Goal: Task Accomplishment & Management: Use online tool/utility

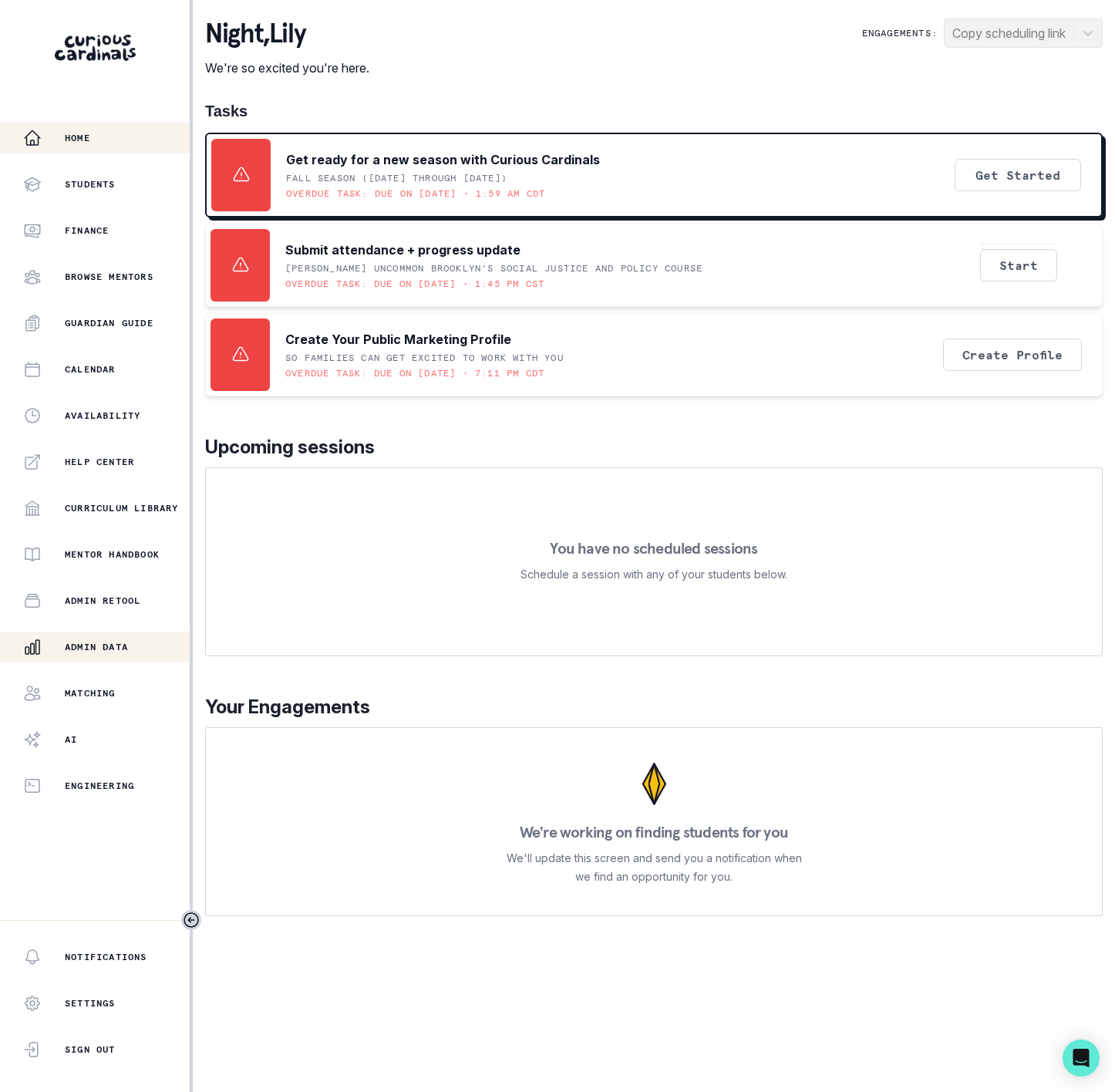
click at [118, 650] on p "Admin Data" at bounding box center [96, 647] width 63 height 13
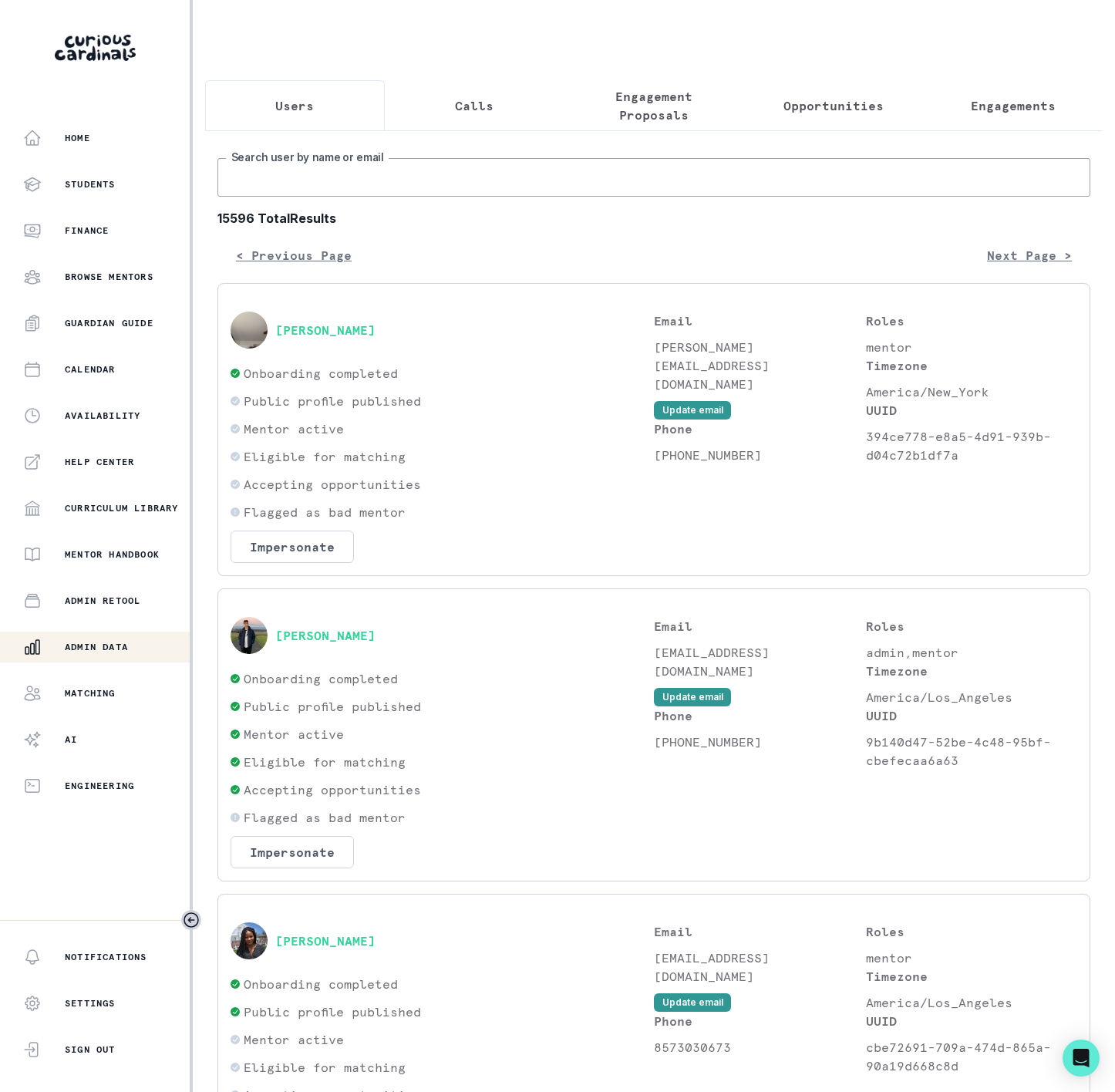
click at [285, 196] on input "Search user by name or email" at bounding box center [654, 177] width 873 height 38
paste input "[PERSON_NAME]"
type input "[PERSON_NAME]"
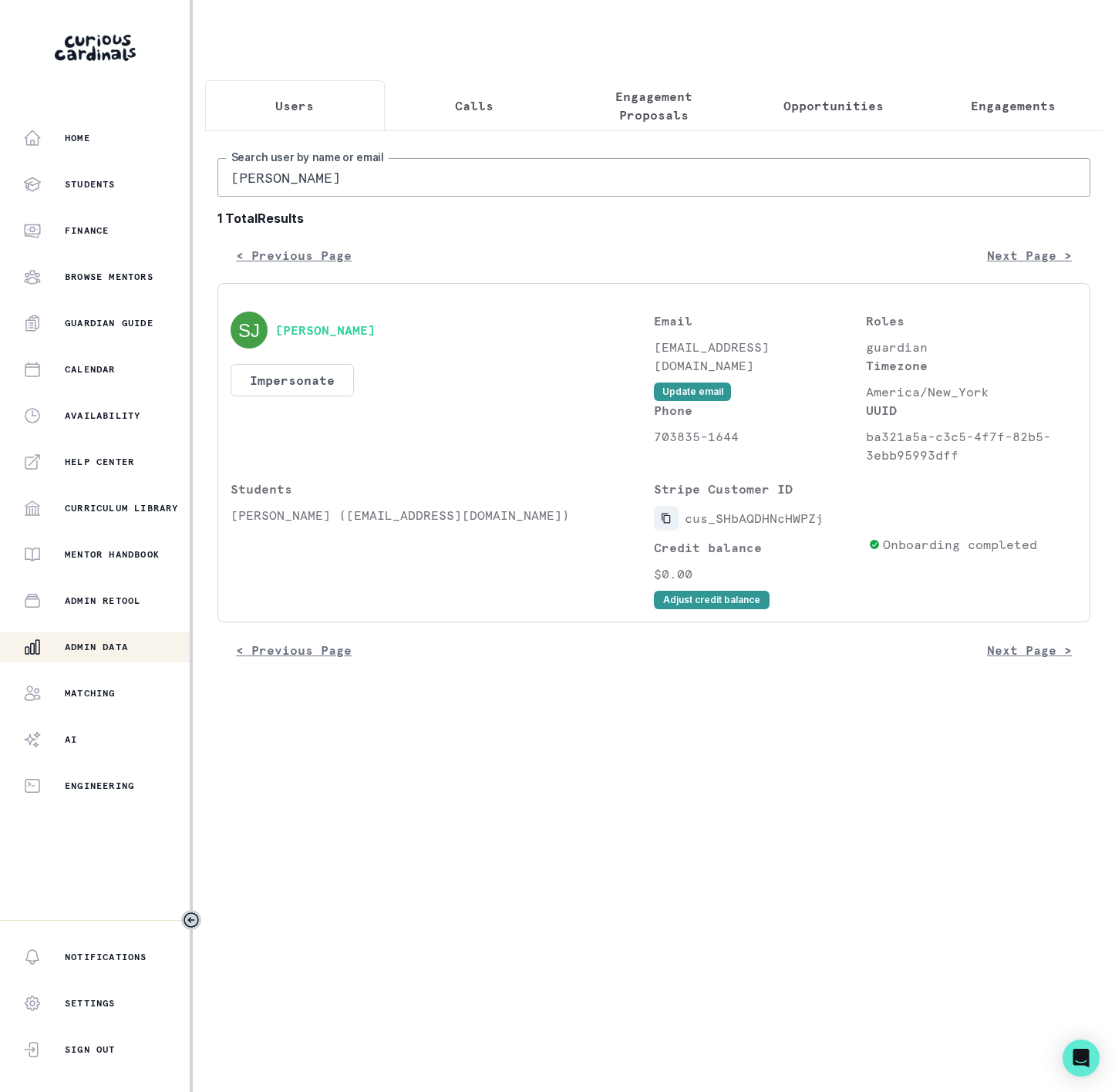
click at [669, 524] on icon "Copied to clipboard" at bounding box center [665, 519] width 9 height 10
click at [1009, 117] on button "Engagements" at bounding box center [1013, 106] width 180 height 51
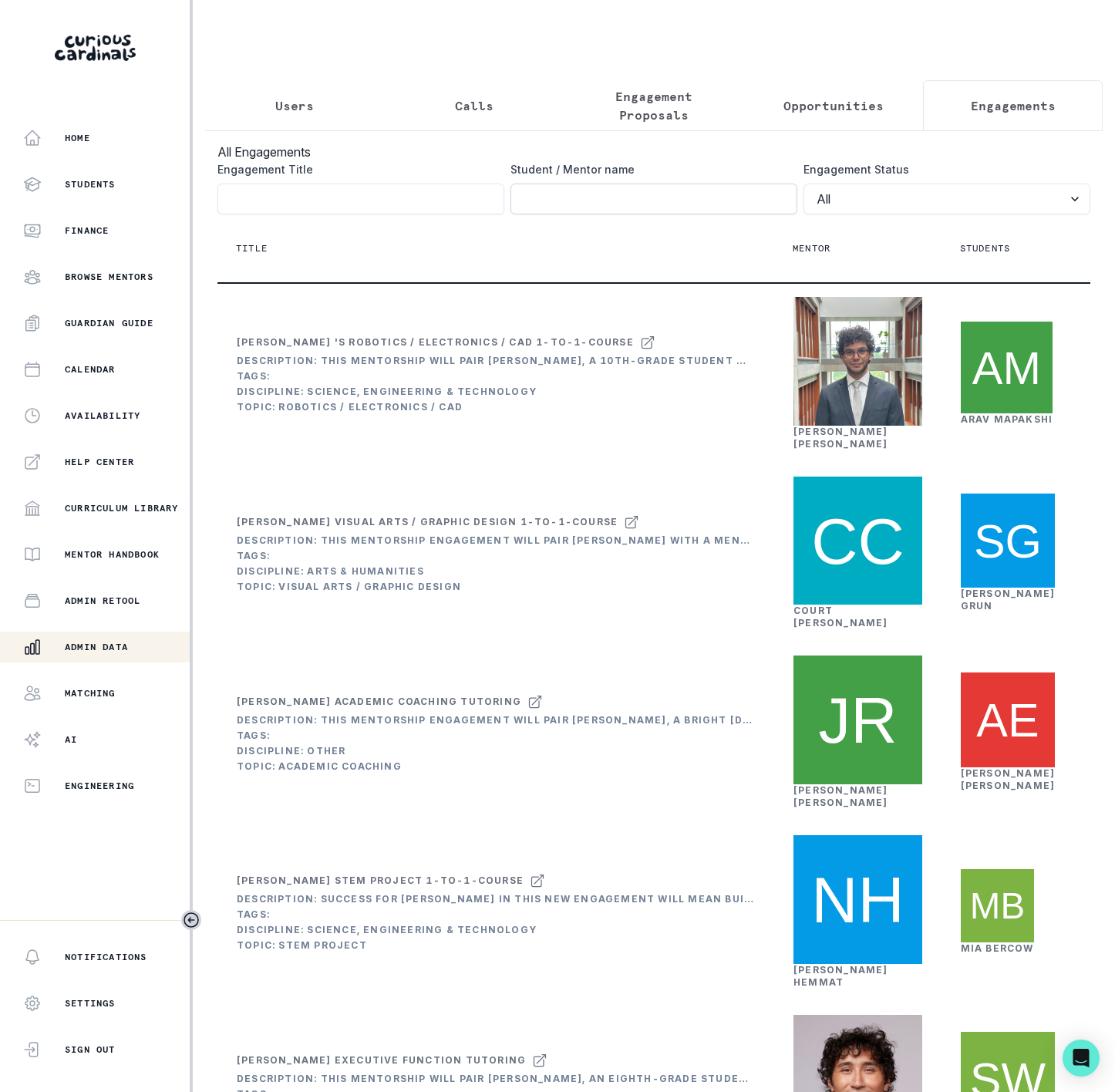
click at [592, 214] on input "Engagement Title" at bounding box center [654, 199] width 287 height 31
paste input "[PERSON_NAME] Passion Project Mentorship"
type input "[PERSON_NAME] Passion Project Mentorship"
click button "submit" at bounding box center [0, 0] width 0 height 0
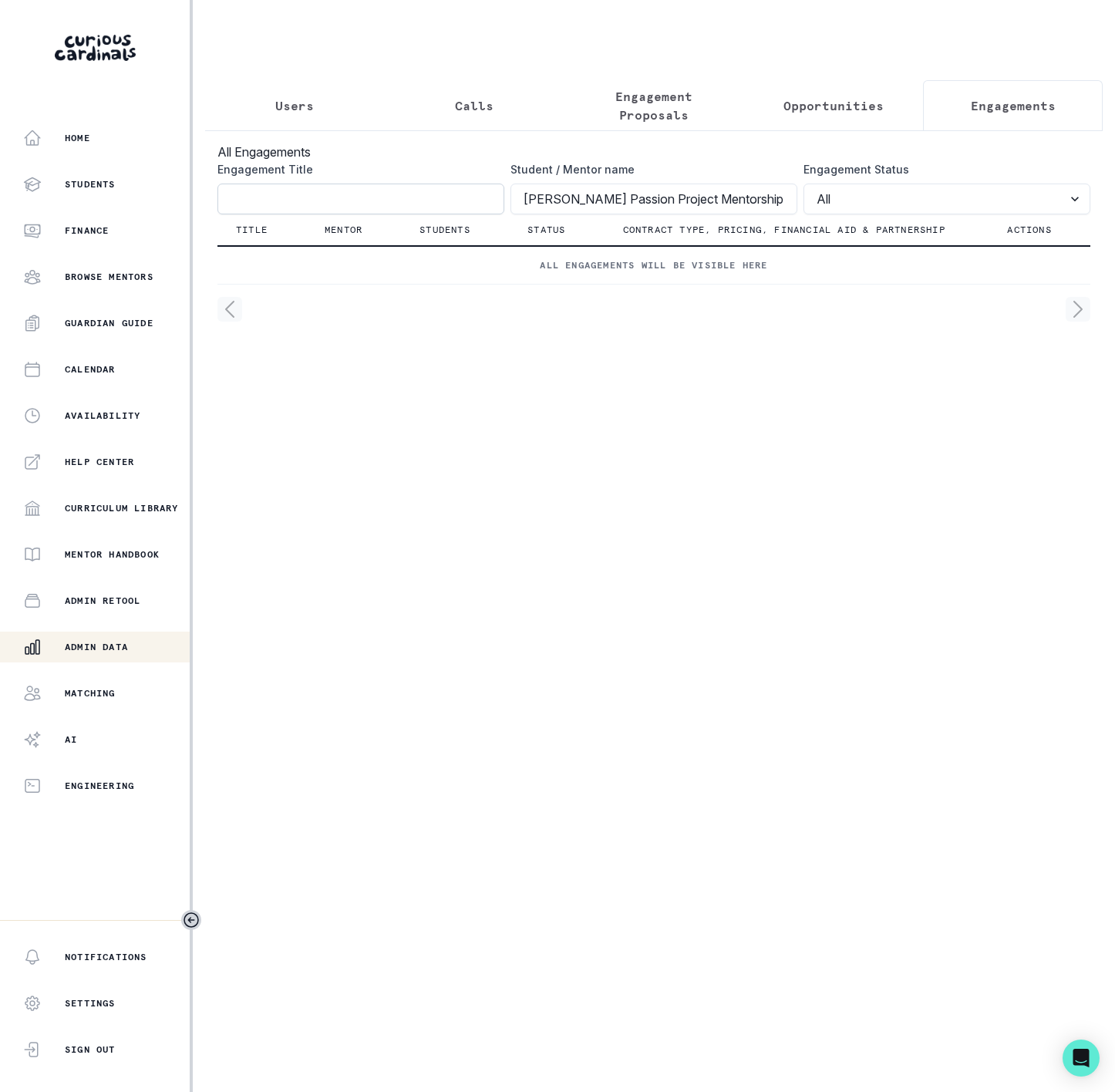
click at [228, 214] on input "Engagement Title" at bounding box center [360, 199] width 287 height 31
paste input "[PERSON_NAME] Passion Project Mentorship"
type input "[PERSON_NAME] Passion Project Mentorship"
drag, startPoint x: 523, startPoint y: 220, endPoint x: 831, endPoint y: 210, distance: 308.2
click at [831, 210] on div "Engagement Title [PERSON_NAME] Passion Project Mentorship Student / Mentor name…" at bounding box center [654, 188] width 873 height 53
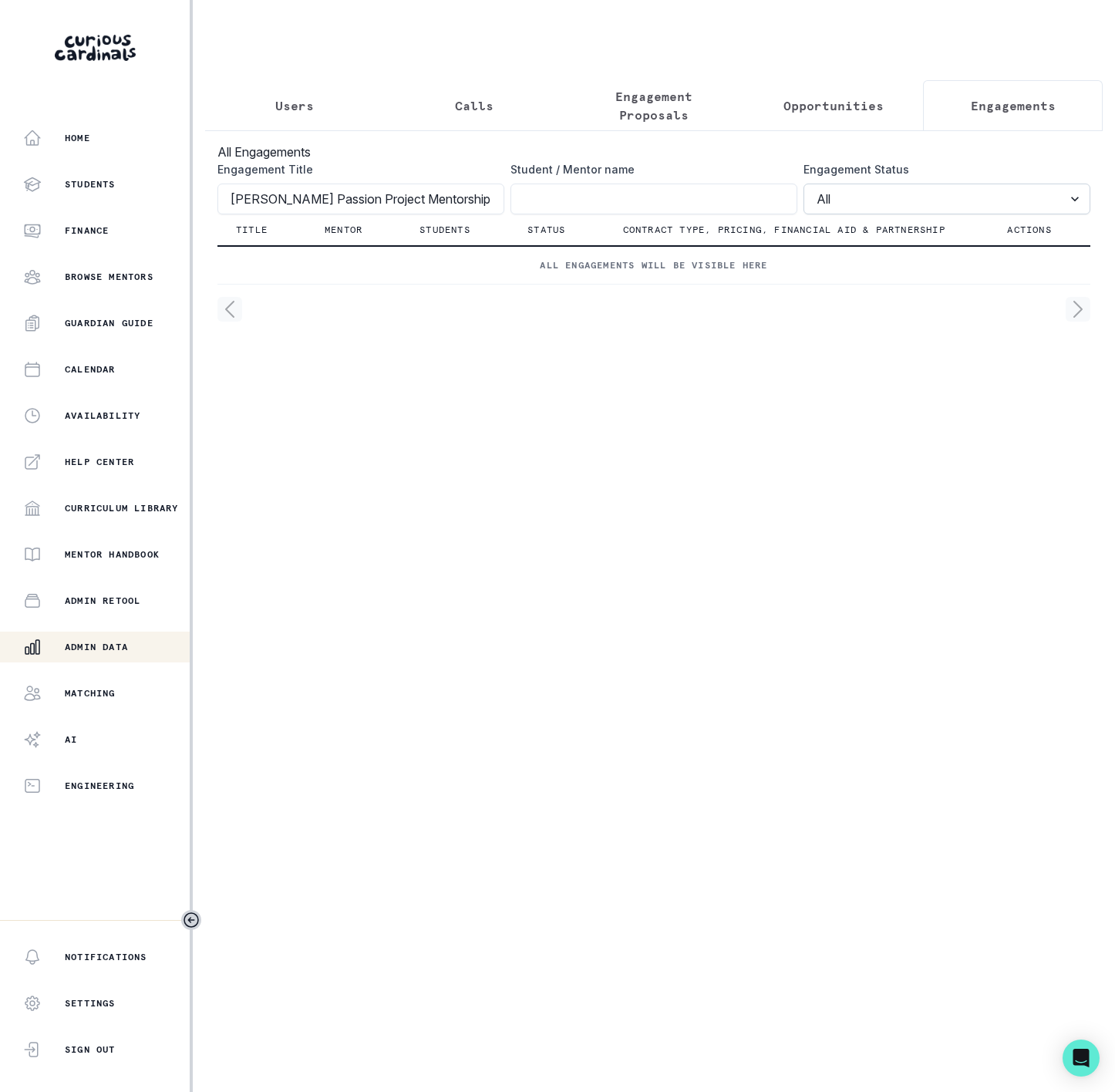
click button "submit" at bounding box center [0, 0] width 0 height 0
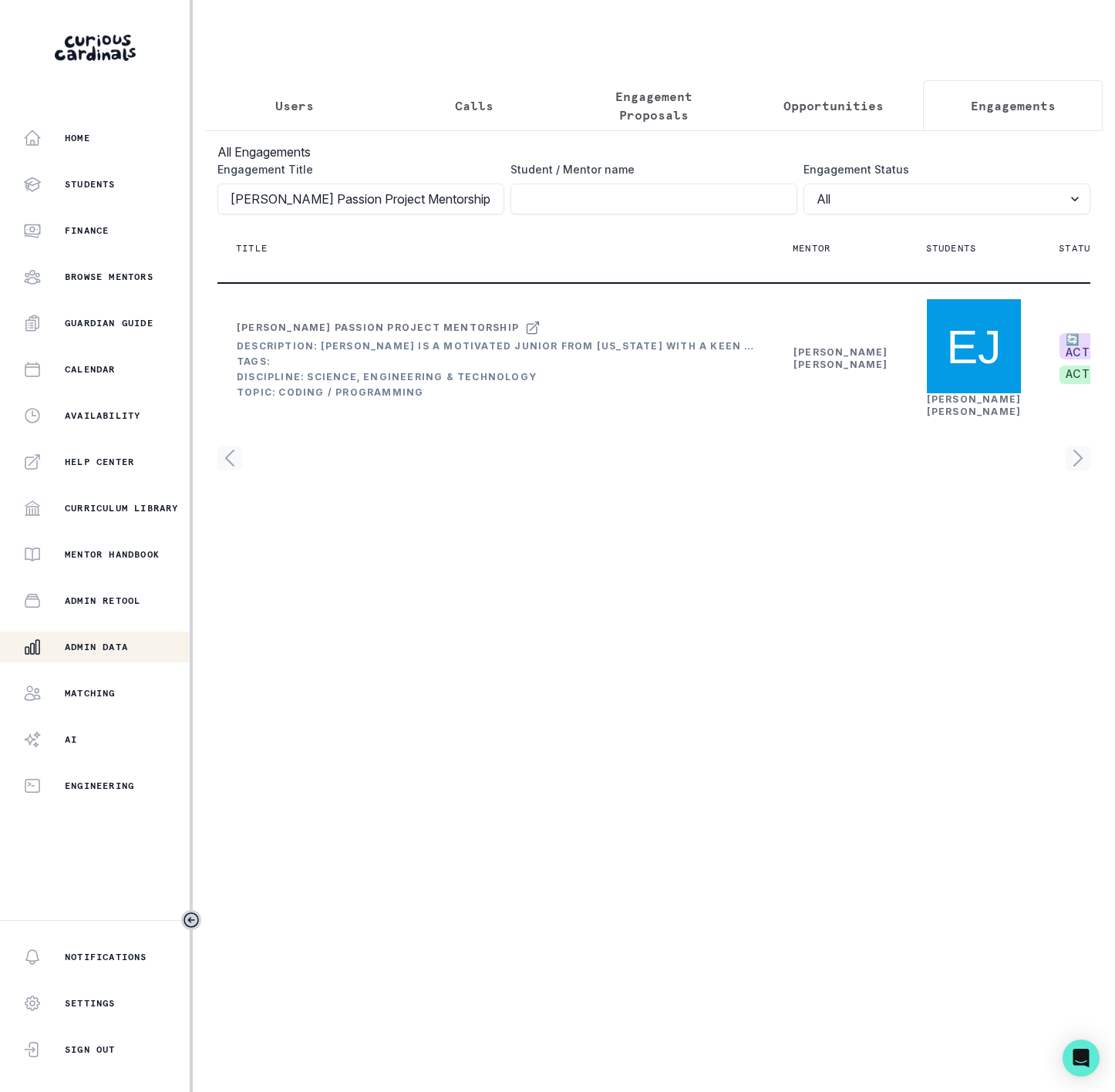
scroll to position [0, 239]
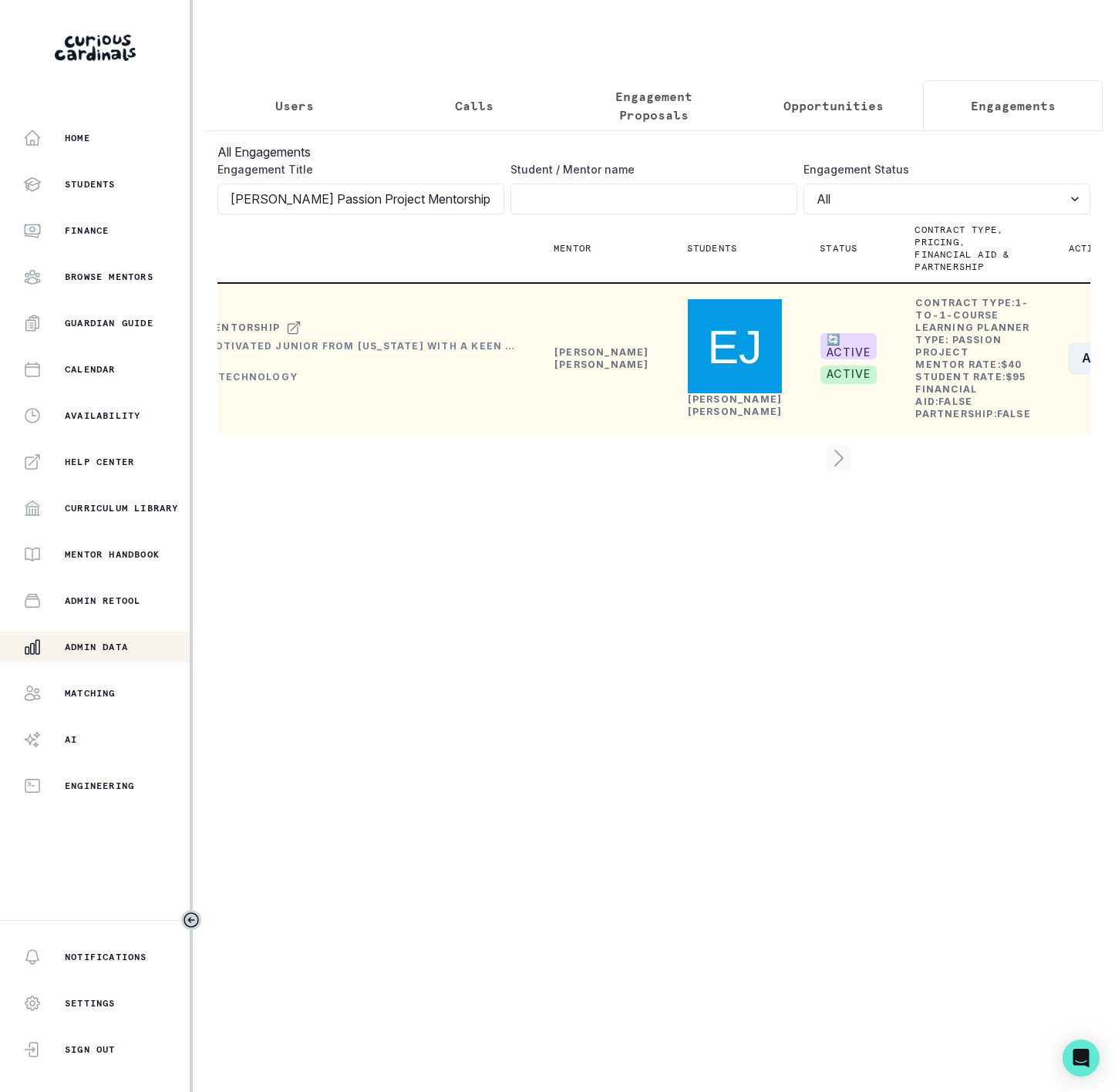
click at [1069, 374] on button "Actions" at bounding box center [1114, 358] width 91 height 31
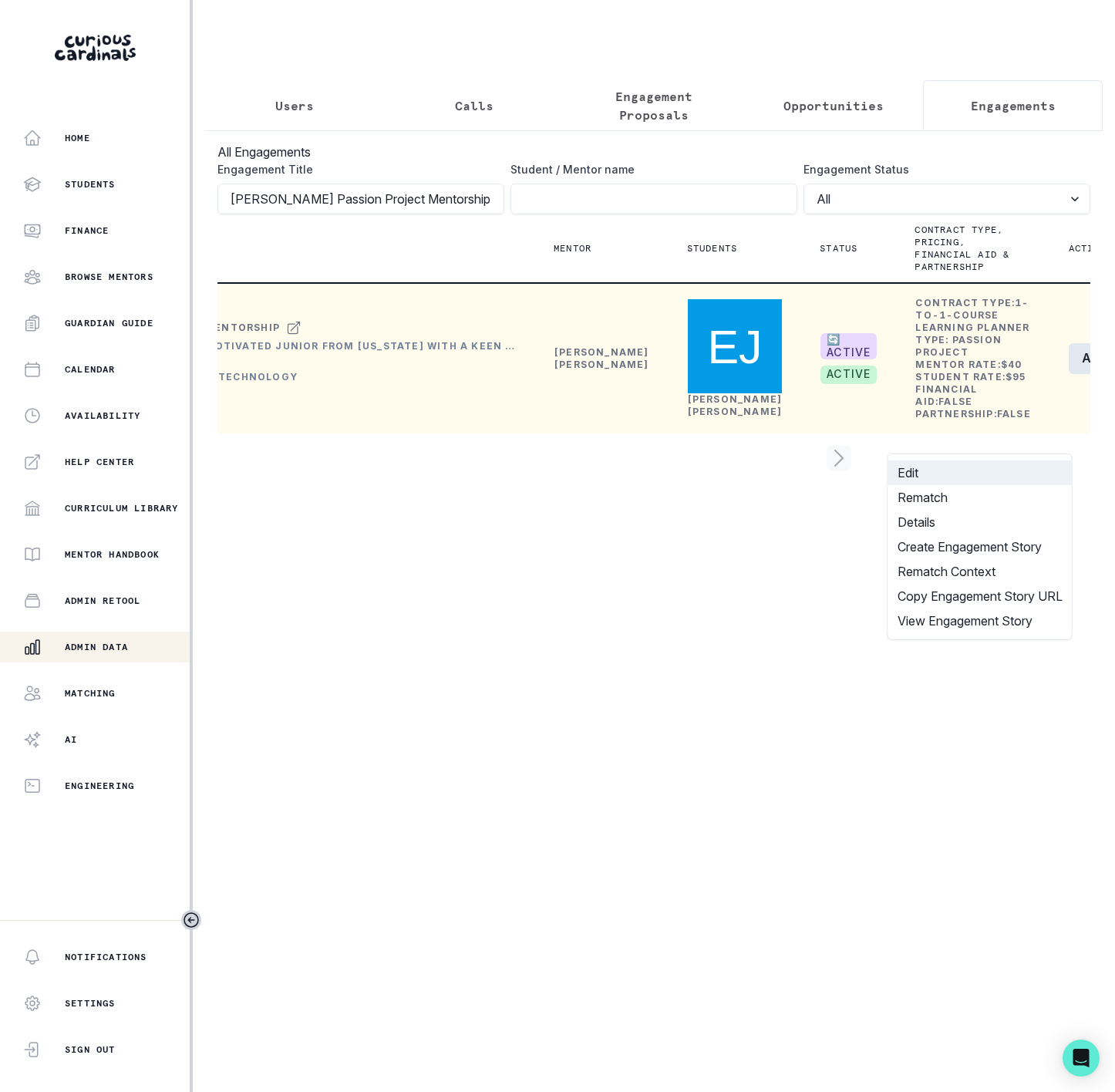
click at [923, 464] on button "Edit" at bounding box center [980, 473] width 184 height 25
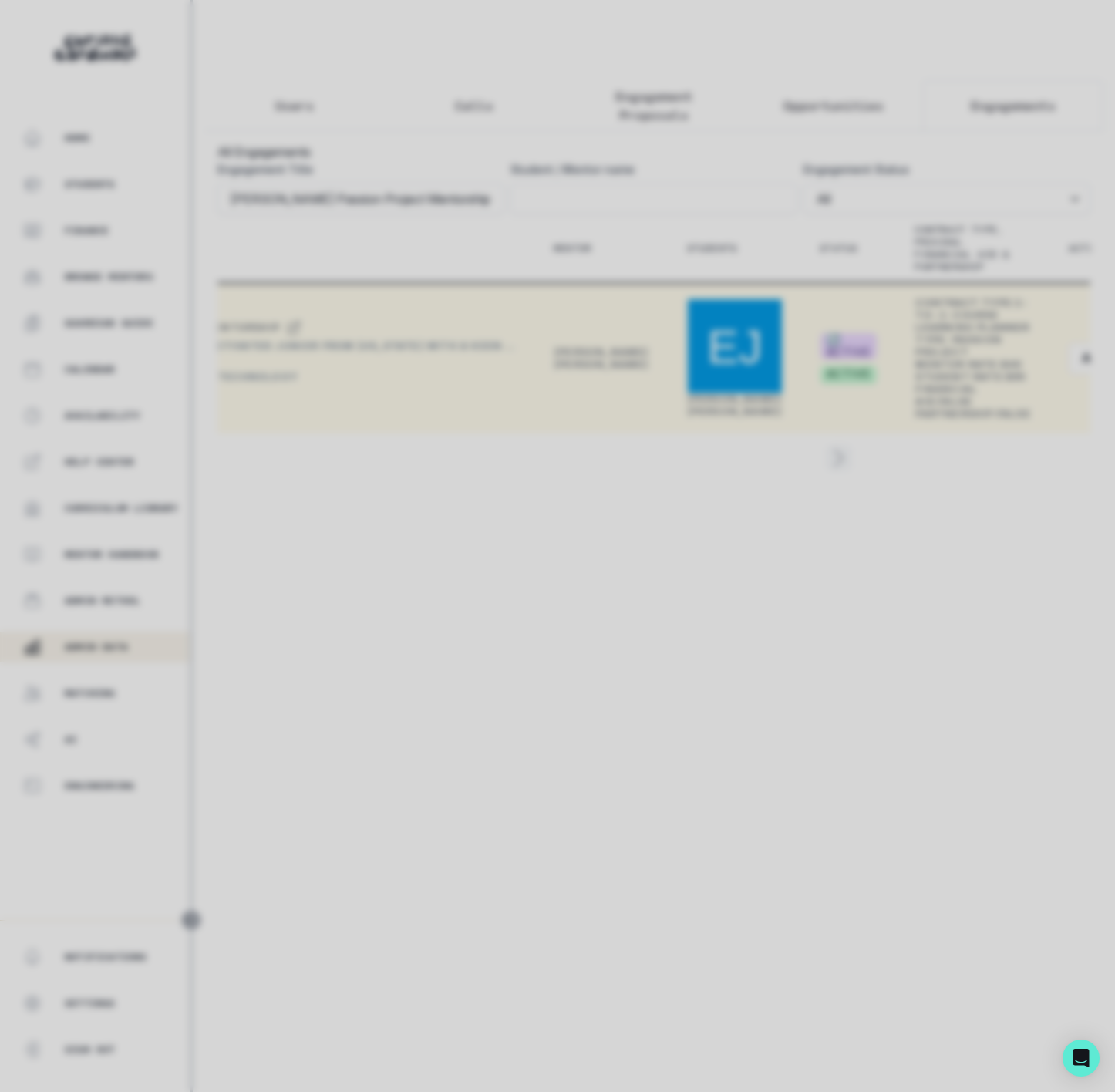
scroll to position [0, 213]
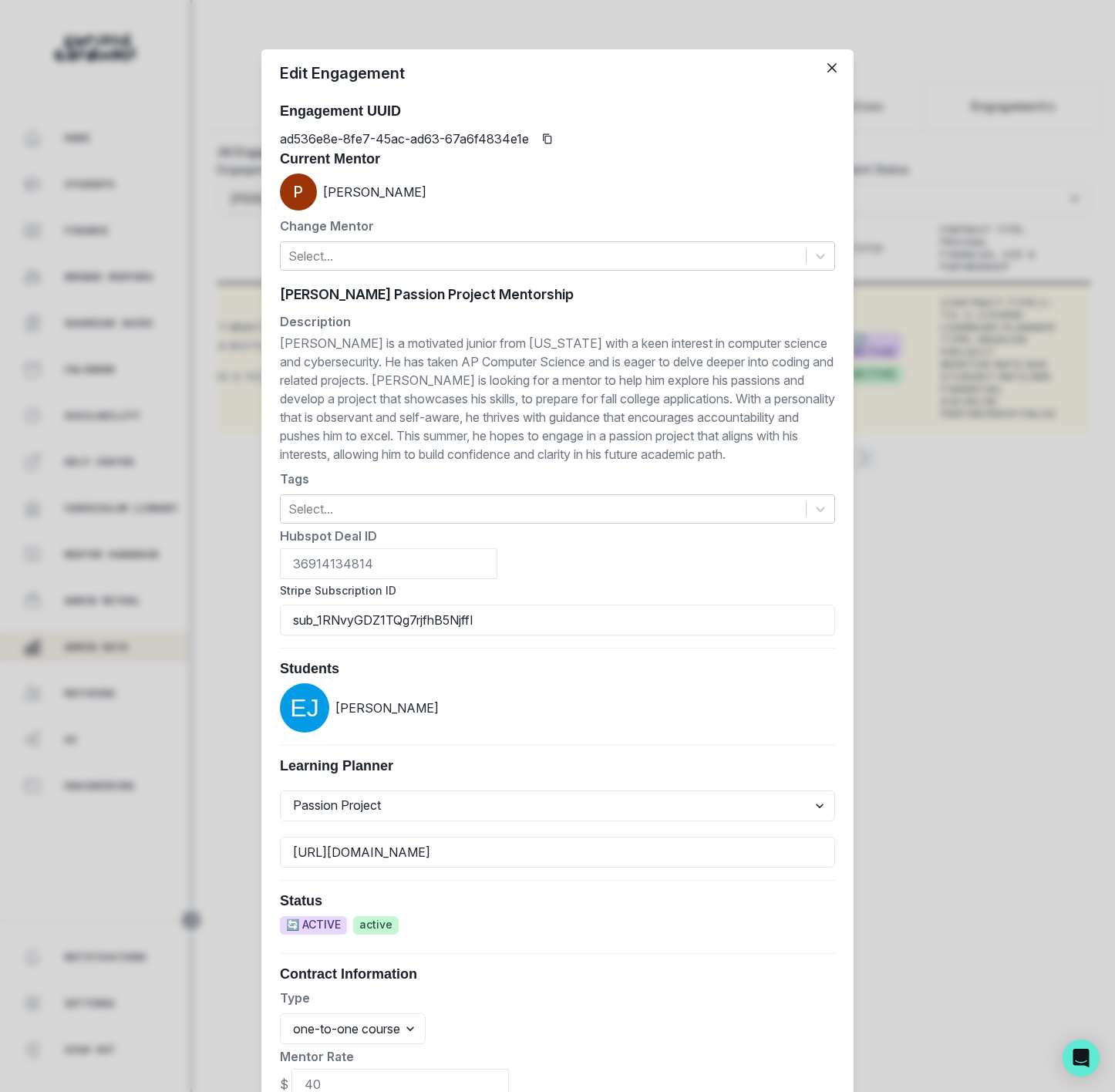
drag, startPoint x: 481, startPoint y: 618, endPoint x: 237, endPoint y: 628, distance: 244.2
click at [237, 628] on div "Edit Engagement Engagement UUID ad536e8e-8fe7-45ac-ad63-67a6f4834e1e Current Me…" at bounding box center [558, 546] width 1115 height 1092
click at [178, 401] on div "Edit Engagement Engagement UUID ad536e8e-8fe7-45ac-ad63-67a6f4834e1e Current Me…" at bounding box center [558, 546] width 1115 height 1092
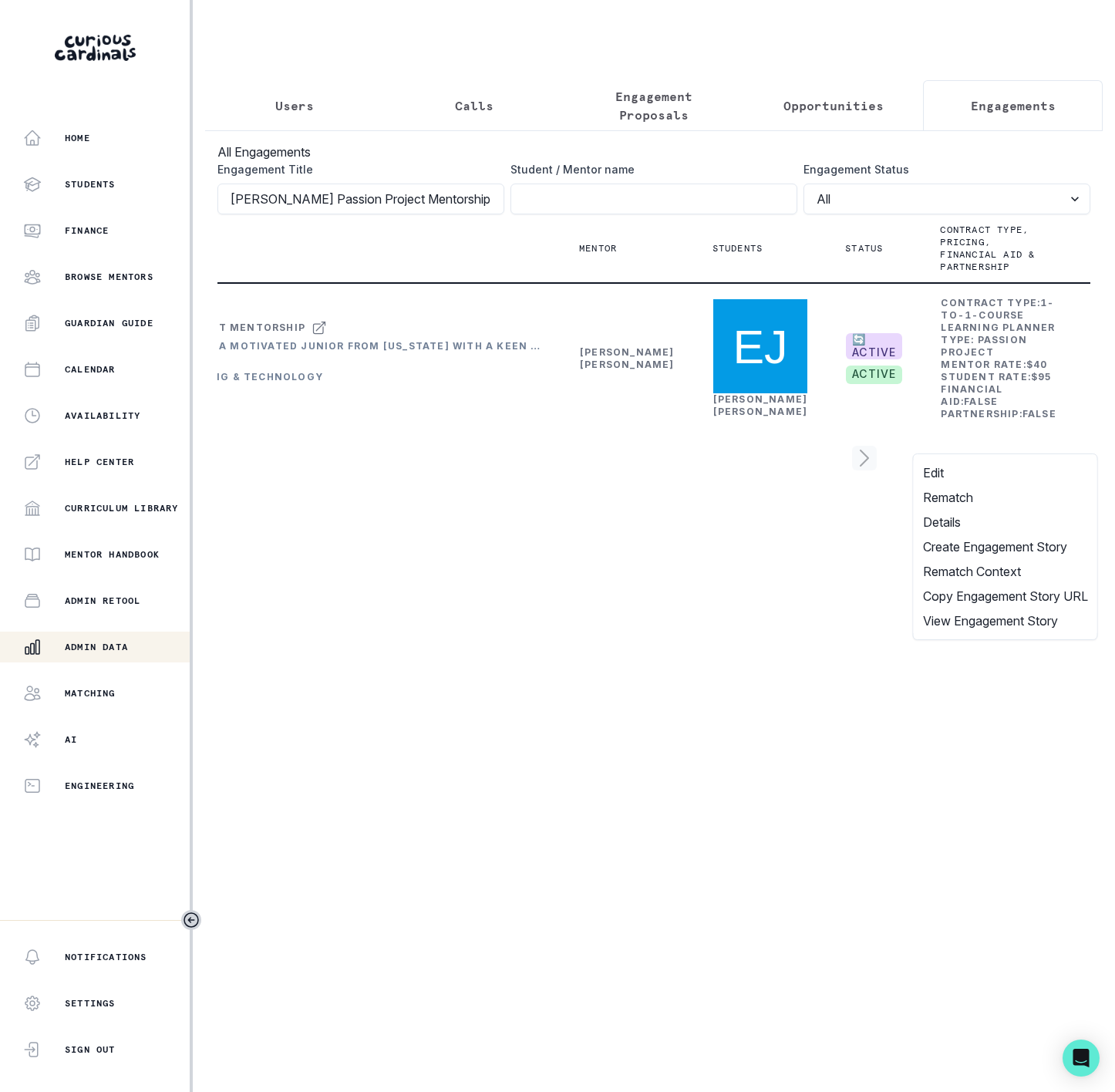
click at [761, 674] on main "Users Calls Engagement Proposals Opportunities Engagements All Engagements Enga…" at bounding box center [654, 546] width 922 height 1092
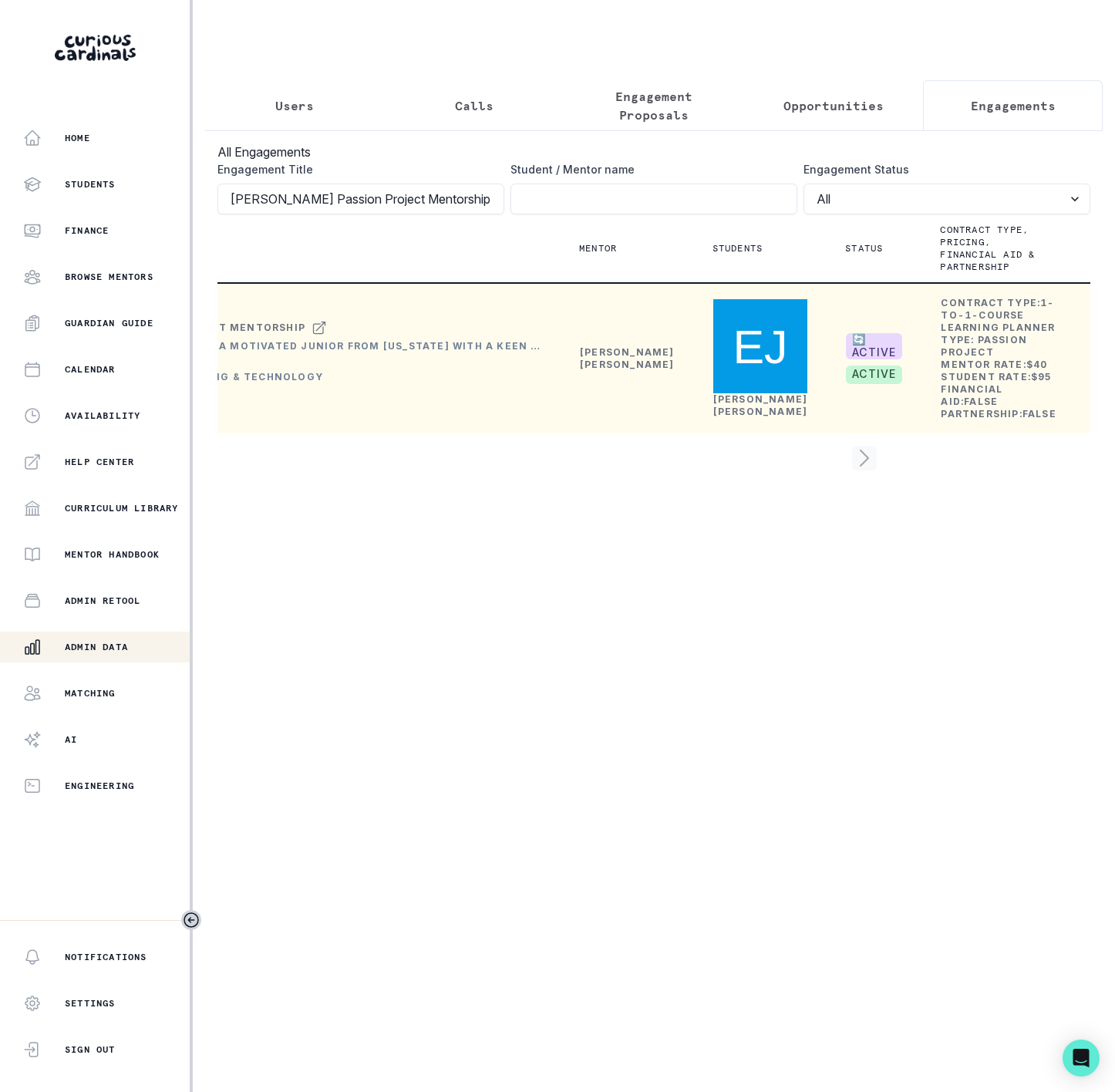
click at [587, 371] on div "[PERSON_NAME]" at bounding box center [627, 359] width 95 height 25
click at [587, 370] on link "[PERSON_NAME]" at bounding box center [627, 358] width 95 height 24
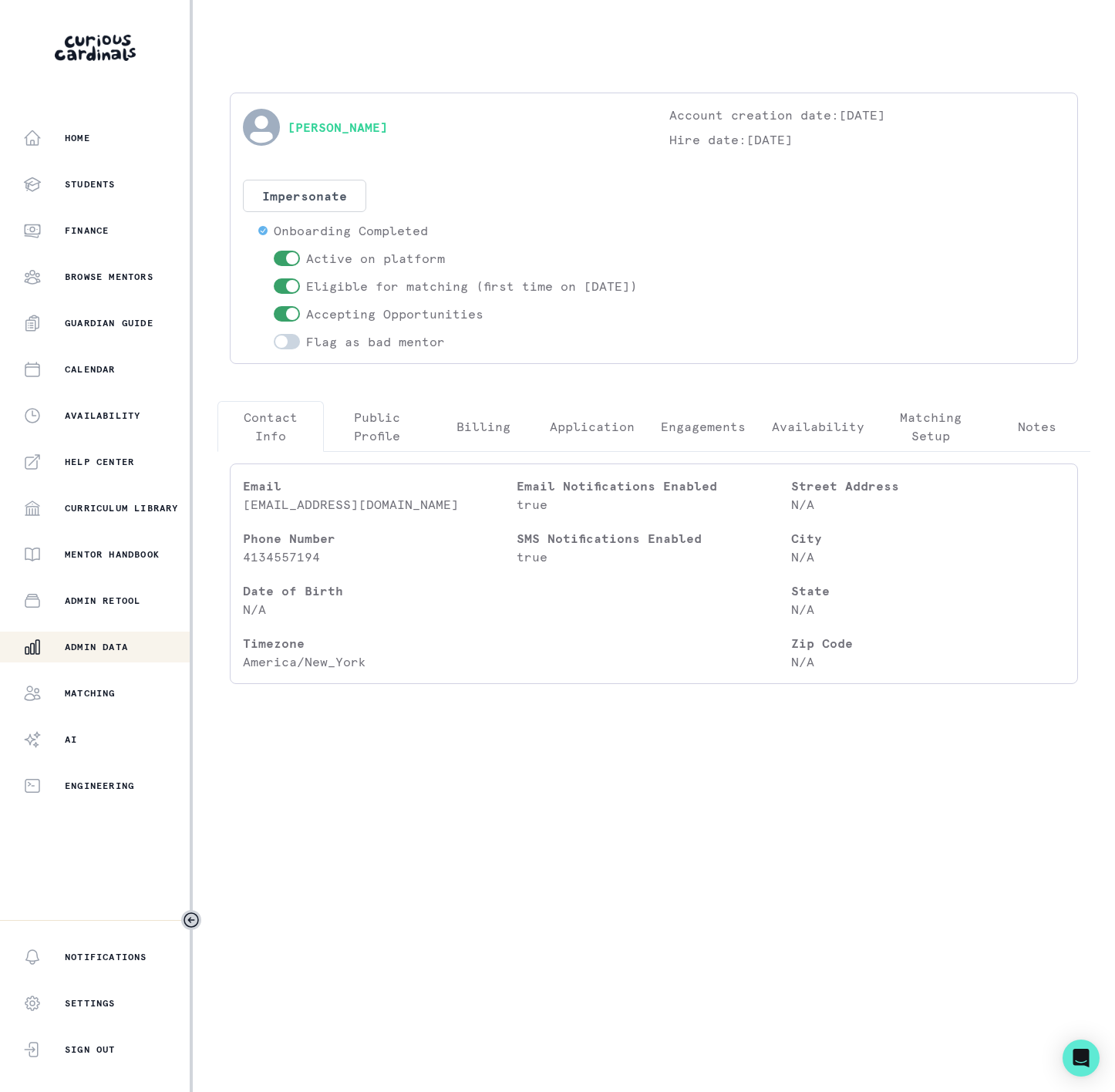
click at [715, 436] on p "Engagements" at bounding box center [703, 426] width 84 height 19
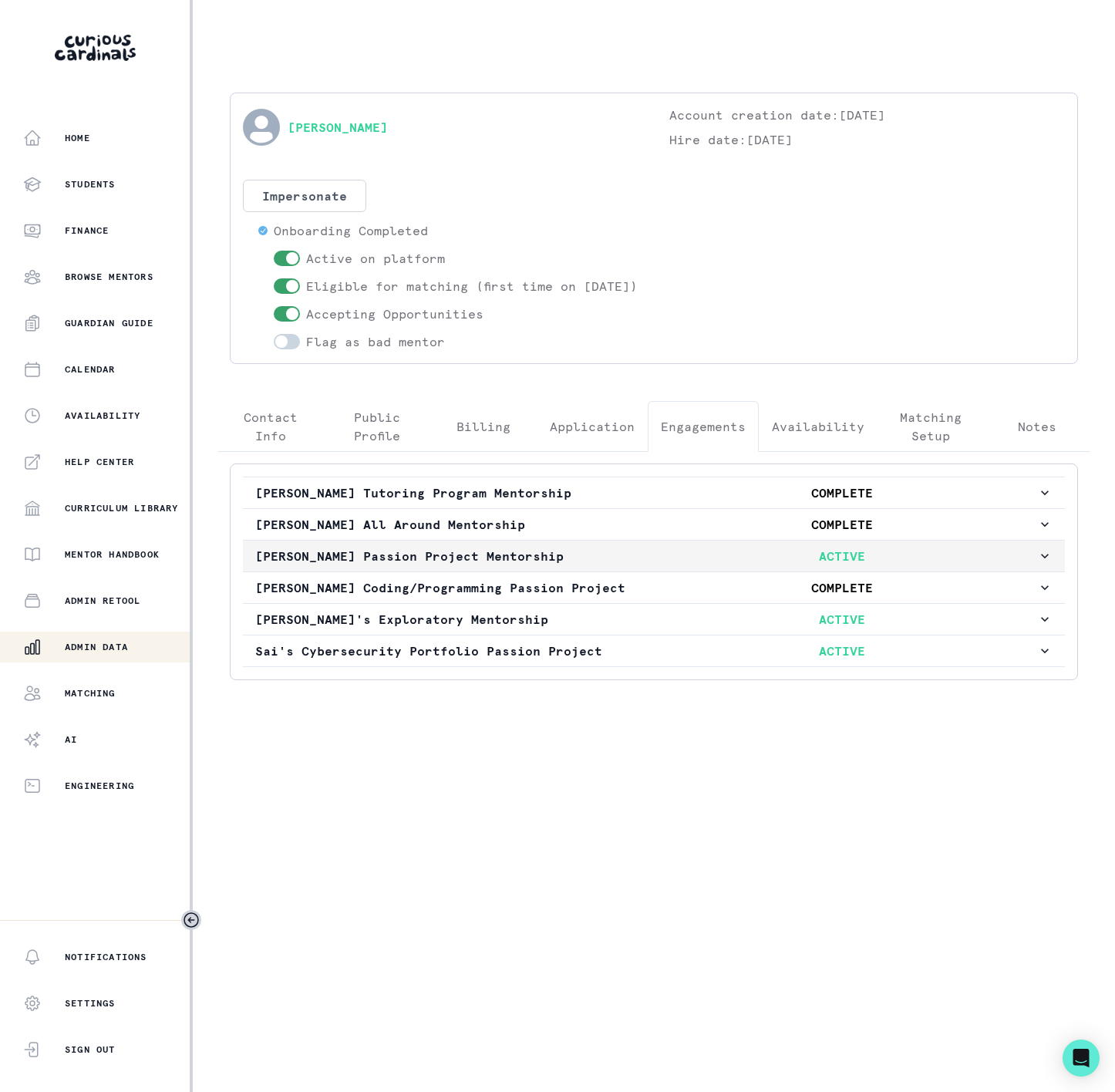
click at [424, 566] on p "[PERSON_NAME] Passion Project Mentorship" at bounding box center [450, 556] width 391 height 19
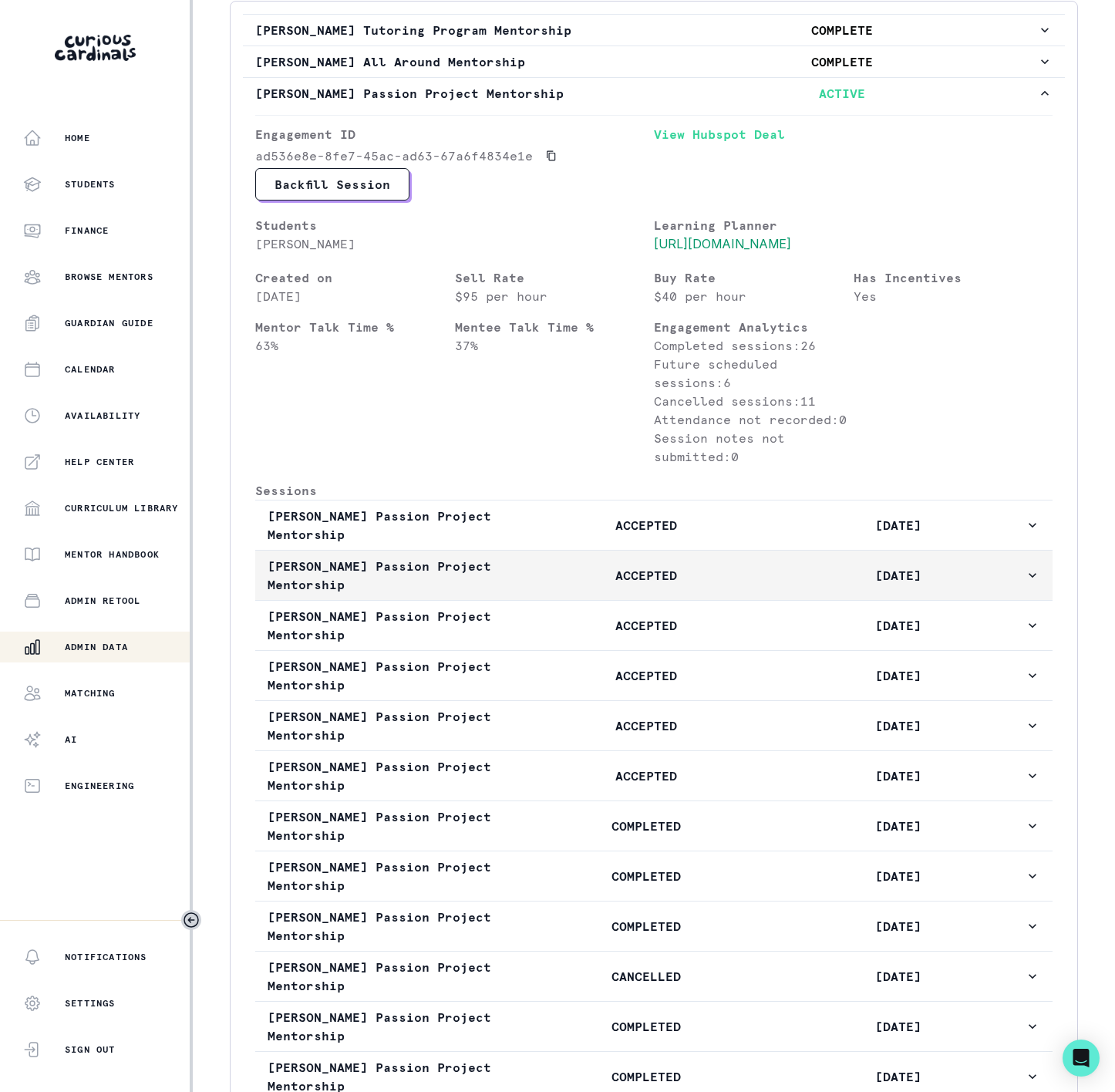
scroll to position [694, 0]
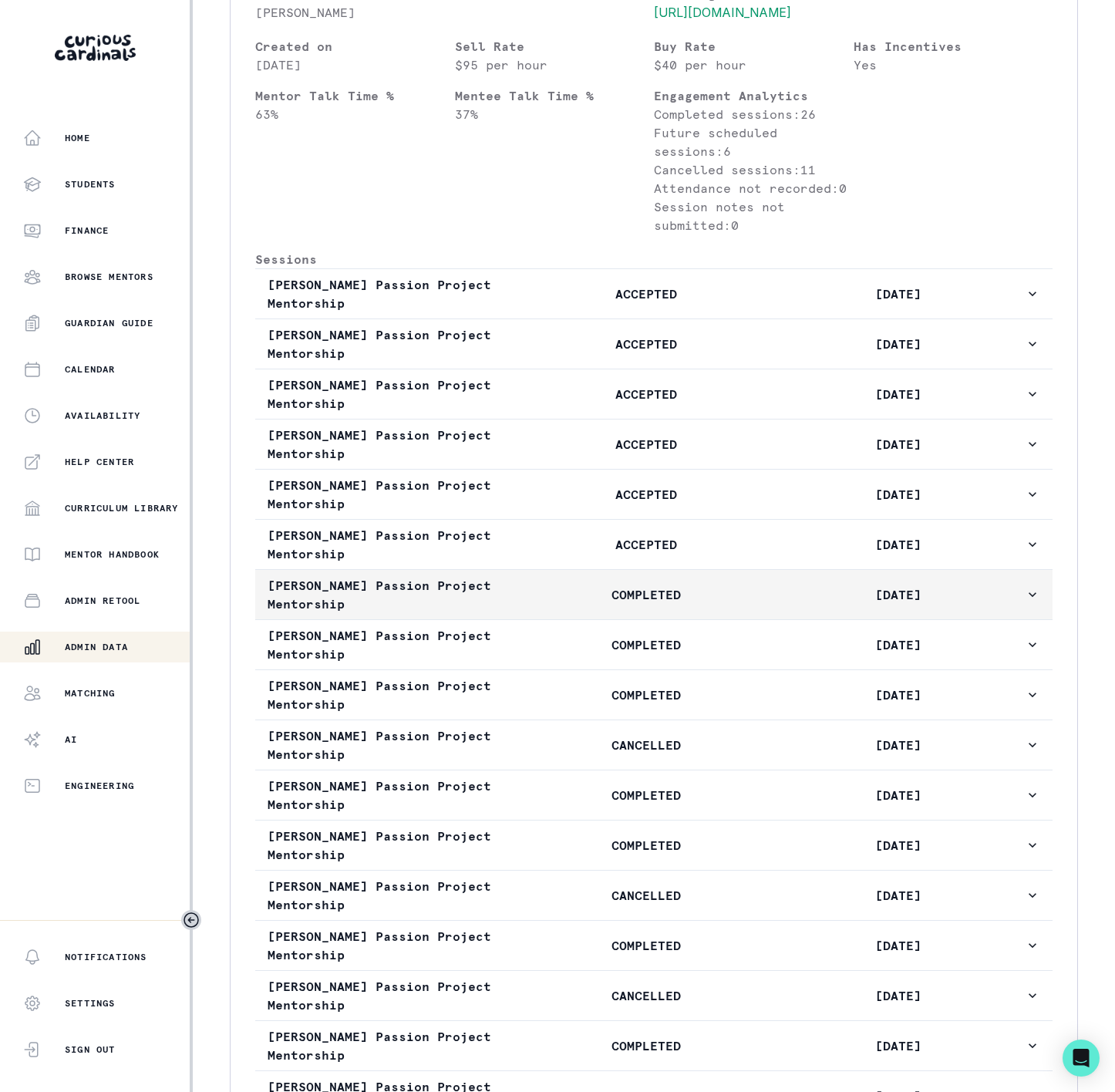
click at [606, 604] on p "COMPLETED" at bounding box center [646, 594] width 252 height 19
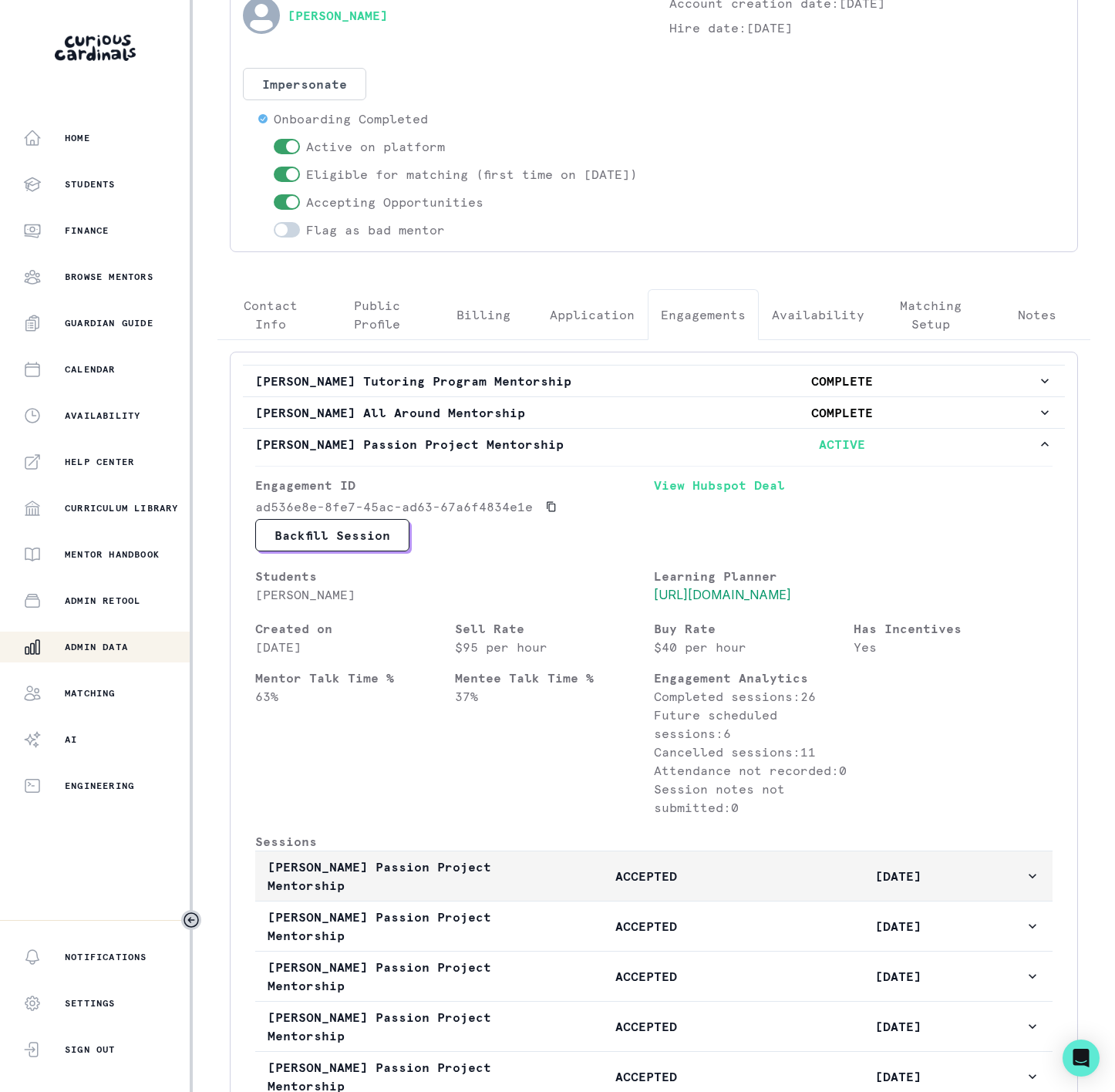
scroll to position [0, 0]
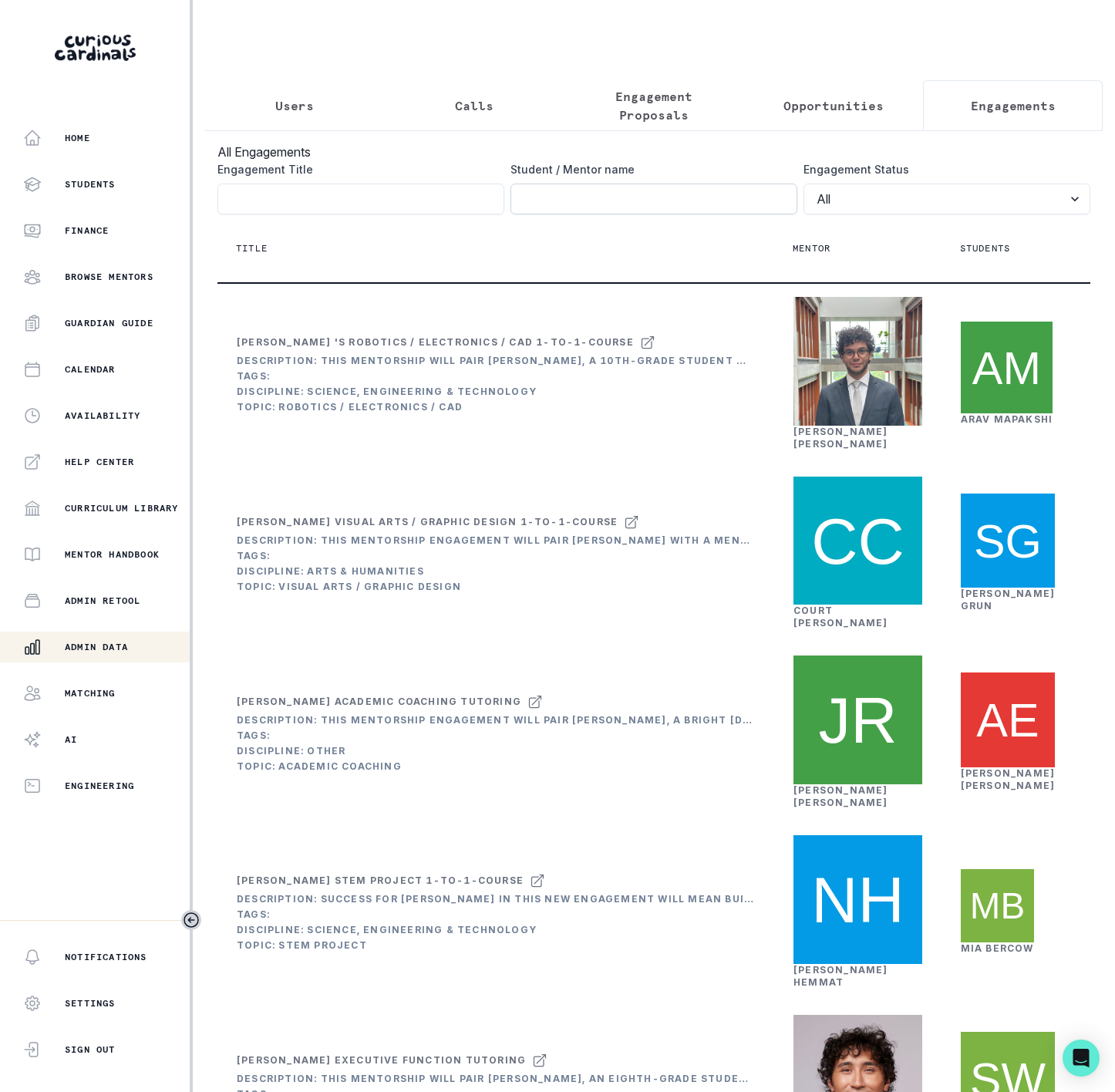
click at [555, 204] on input "Engagement Title" at bounding box center [654, 199] width 287 height 31
click at [544, 214] on input "Engagement Title" at bounding box center [654, 199] width 287 height 31
paste input "sub_1RNvyGDZ1TQg7rjfhB5NjffI"
drag, startPoint x: 713, startPoint y: 211, endPoint x: 346, endPoint y: 220, distance: 367.1
click at [346, 214] on div "Engagement Title Student / Mentor name sub_1RNvyGDZ1TQg7rjfhB5NjffI Engagement …" at bounding box center [654, 188] width 873 height 53
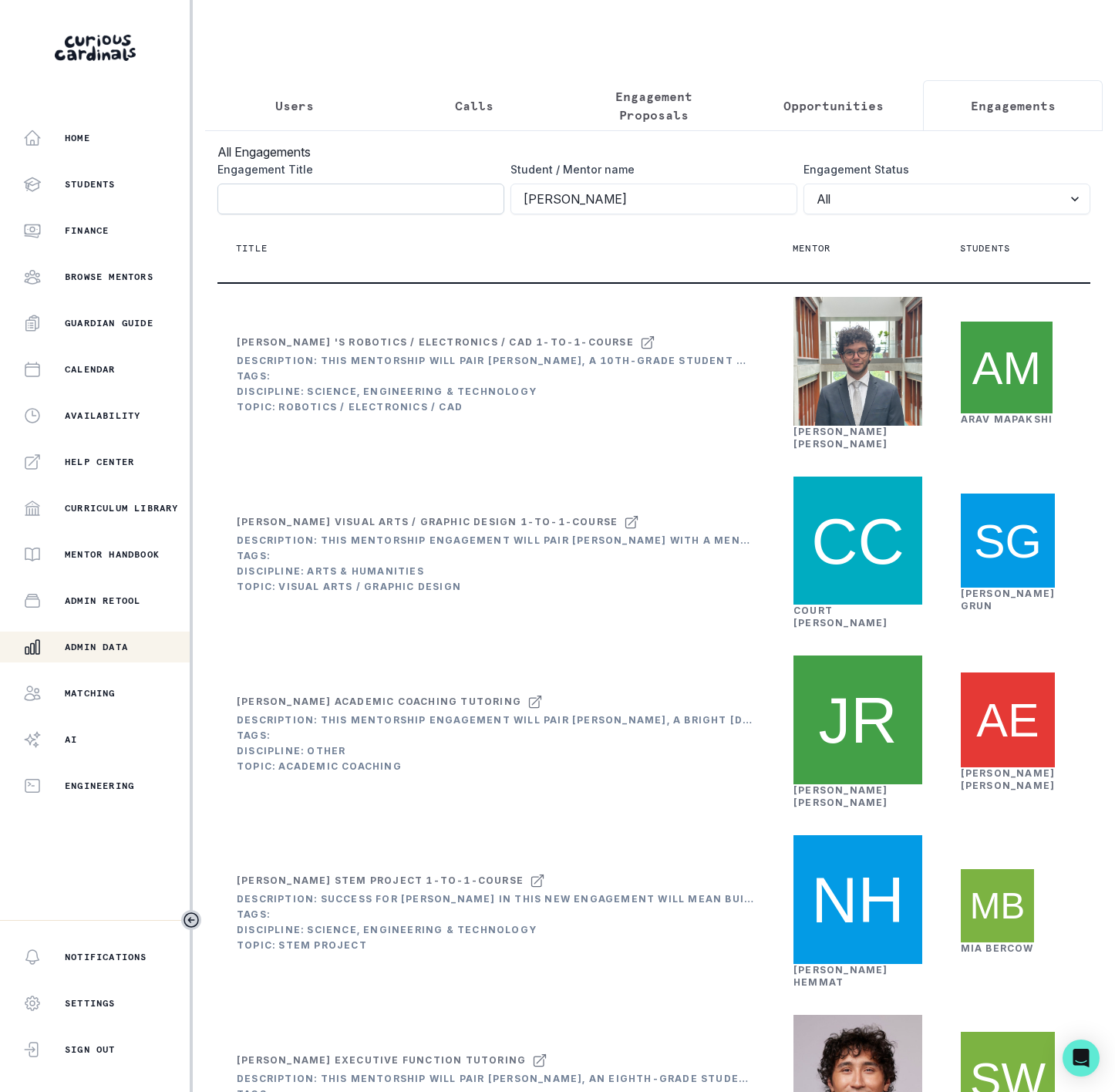
type input "[PERSON_NAME]"
click button "submit" at bounding box center [0, 0] width 0 height 0
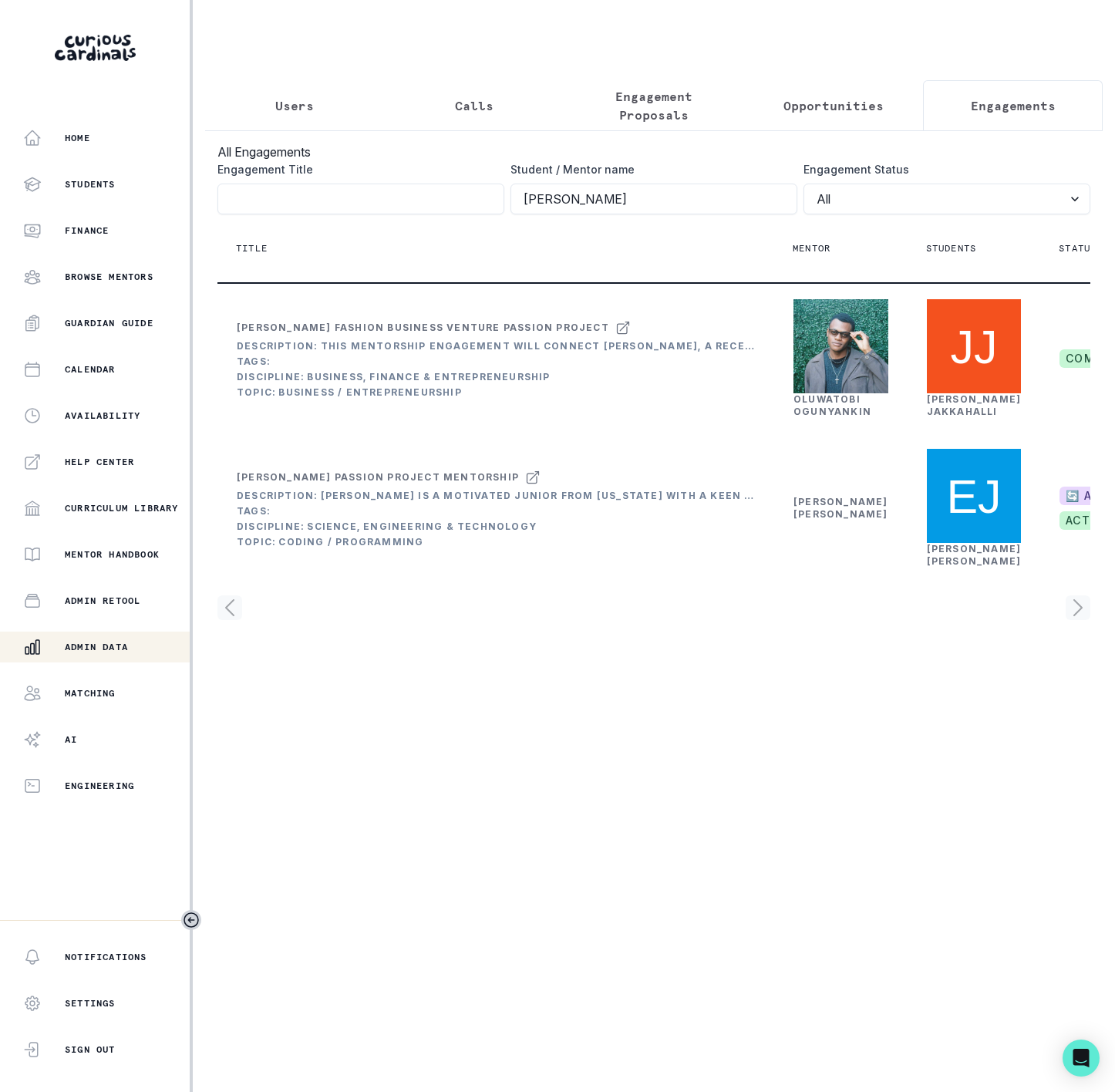
scroll to position [0, 278]
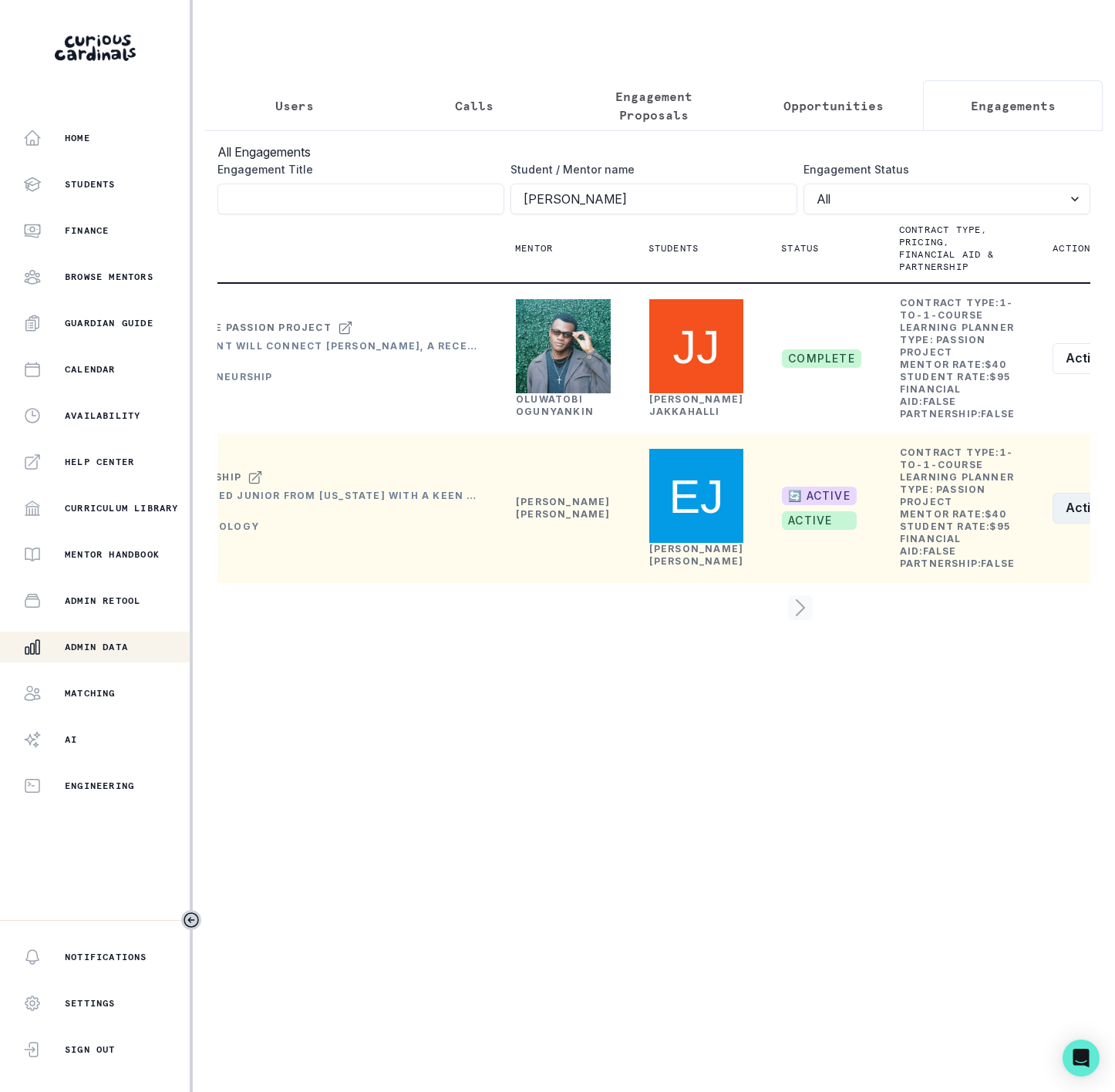
click at [1052, 524] on button "Actions" at bounding box center [1098, 508] width 91 height 31
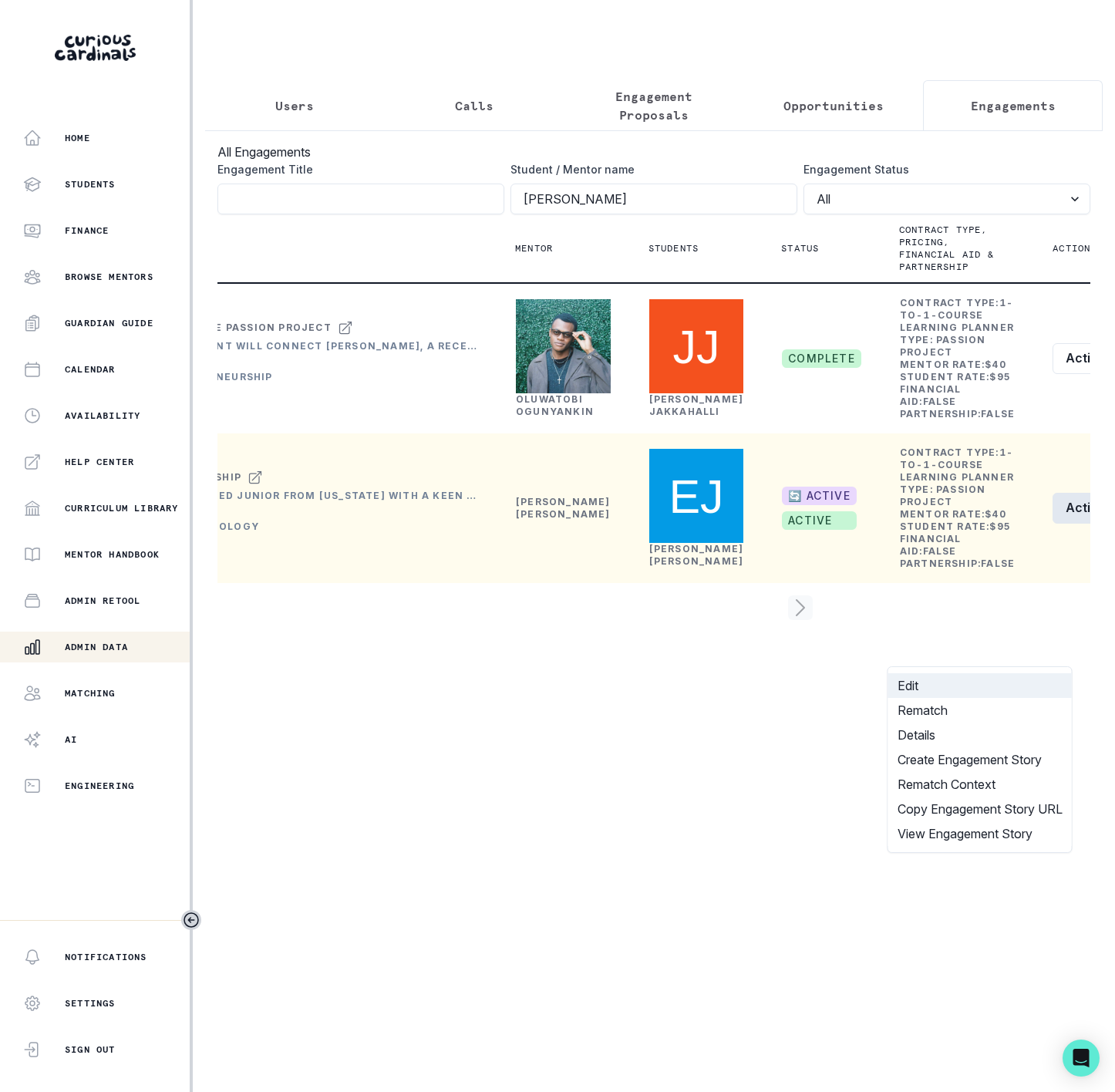
click at [942, 688] on button "Edit" at bounding box center [980, 686] width 184 height 25
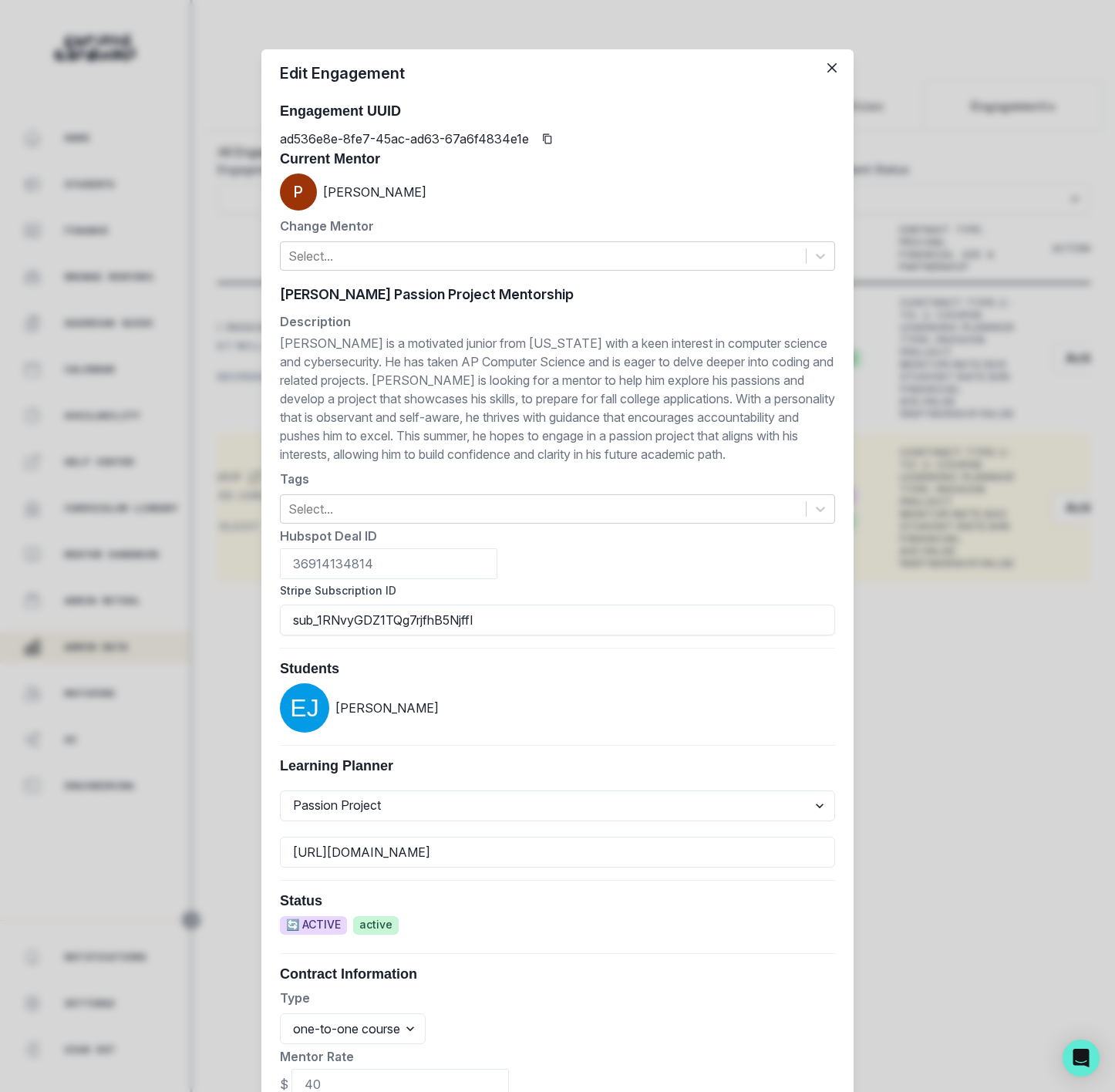
drag, startPoint x: 479, startPoint y: 618, endPoint x: 206, endPoint y: 623, distance: 273.0
click at [206, 623] on div "Edit Engagement Engagement UUID ad536e8e-8fe7-45ac-ad63-67a6f4834e1e Current Me…" at bounding box center [558, 546] width 1115 height 1092
click at [542, 139] on icon "Copied to clipboard" at bounding box center [547, 139] width 11 height 11
click at [516, 623] on input "sub_1RNvyGDZ1TQg7rjfhB5NjffI" at bounding box center [558, 620] width 555 height 31
click at [244, 339] on div "Edit Engagement Engagement UUID ad536e8e-8fe7-45ac-ad63-67a6f4834e1e Current Me…" at bounding box center [558, 546] width 1115 height 1092
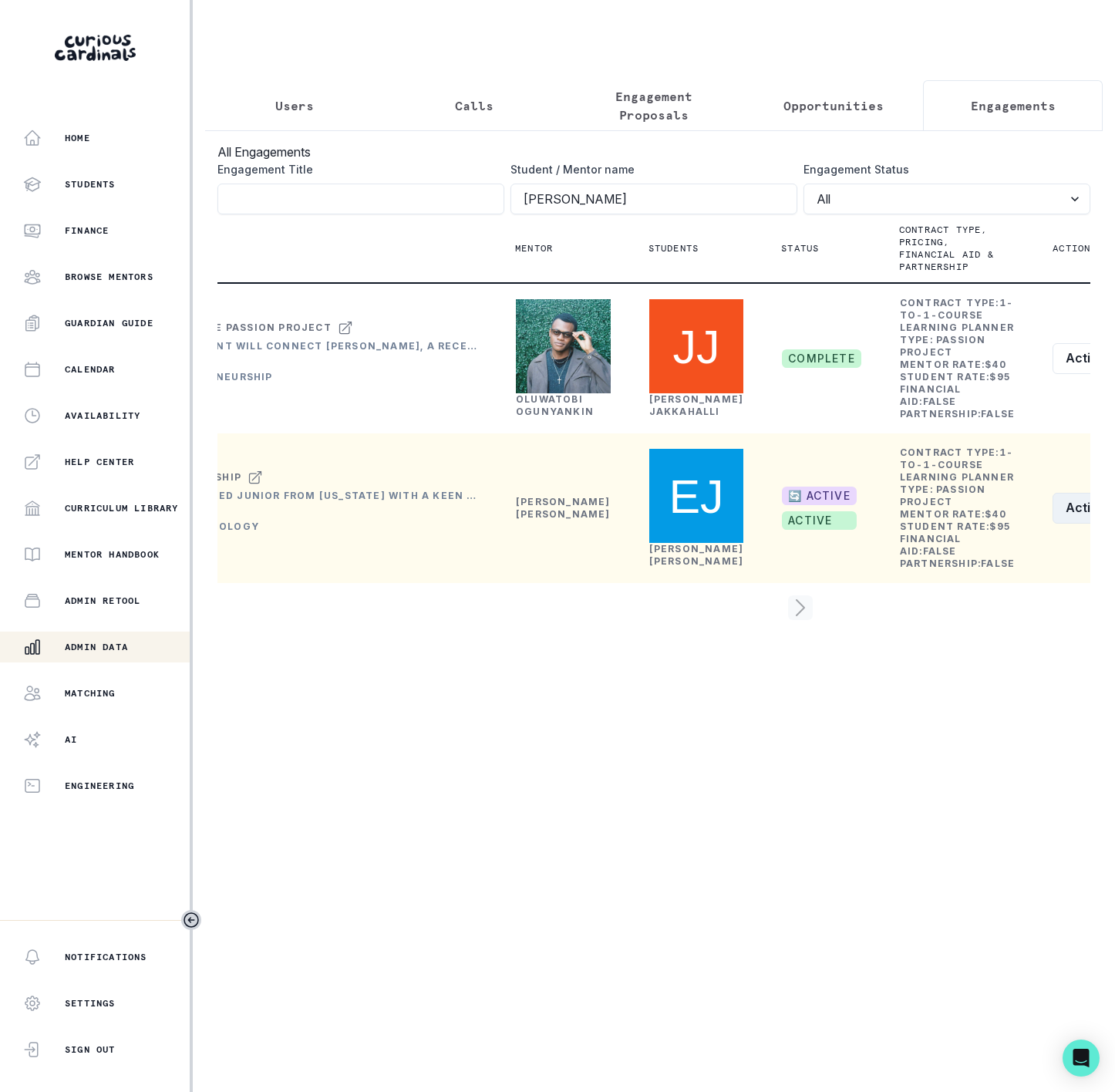
click at [1052, 524] on button "Actions" at bounding box center [1098, 508] width 91 height 31
